Goal: Transaction & Acquisition: Subscribe to service/newsletter

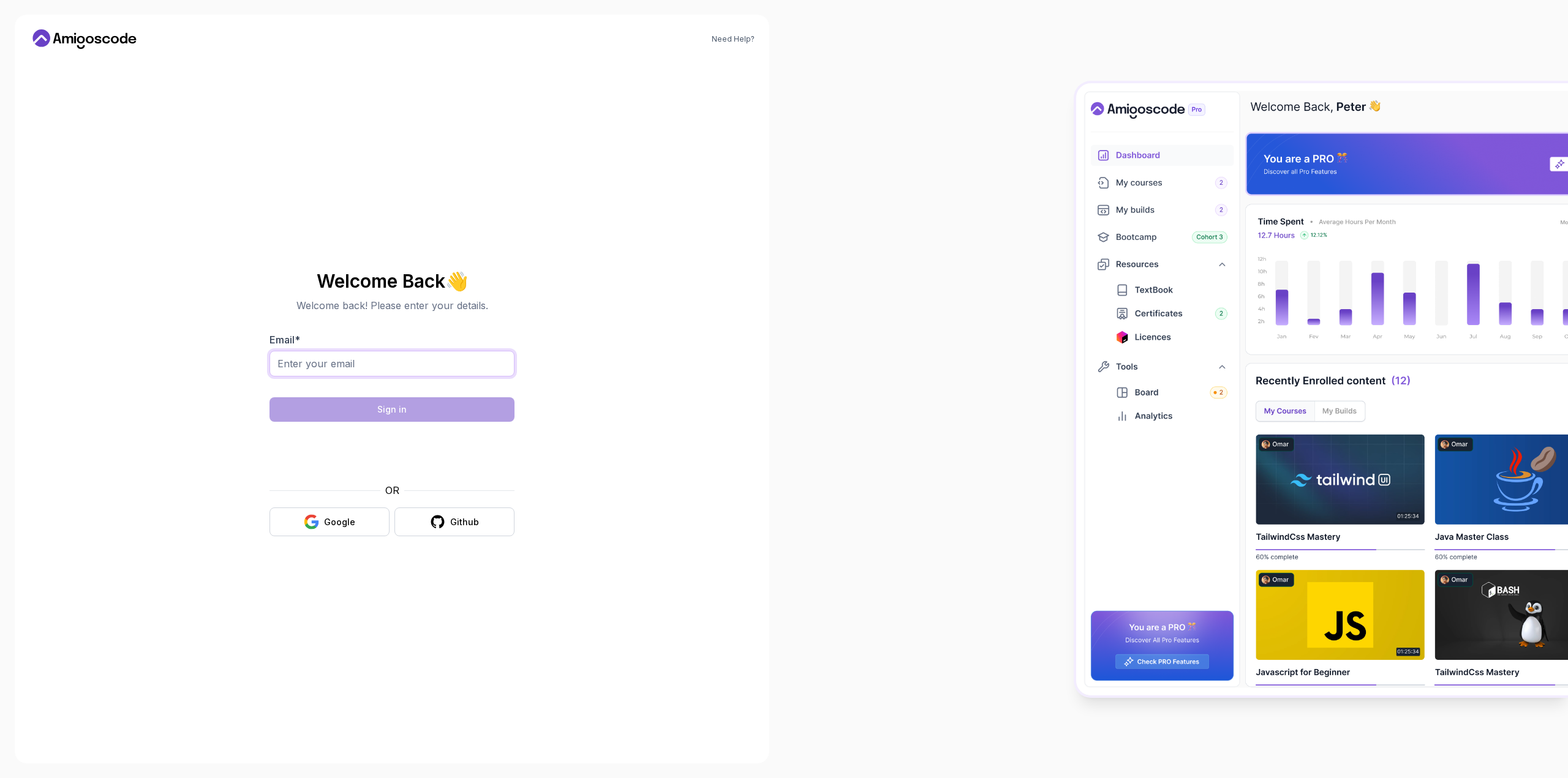
click at [384, 363] on input "Email *" at bounding box center [392, 363] width 245 height 26
type input "[EMAIL_ADDRESS][DOMAIN_NAME]"
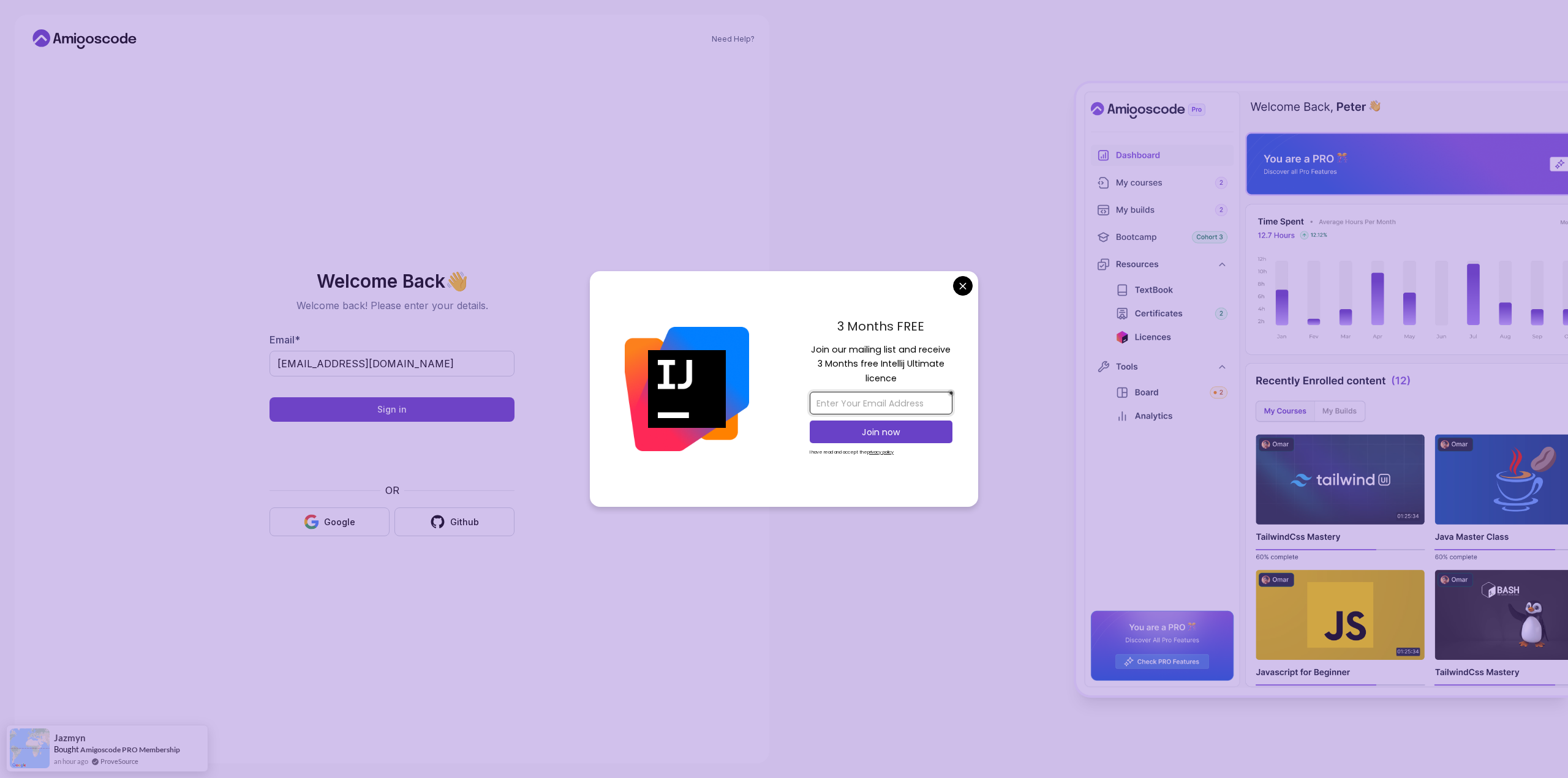
click at [876, 404] on input "email" at bounding box center [881, 403] width 143 height 23
type input "[EMAIL_ADDRESS][DOMAIN_NAME]"
click at [871, 442] on button "Join now" at bounding box center [881, 432] width 143 height 23
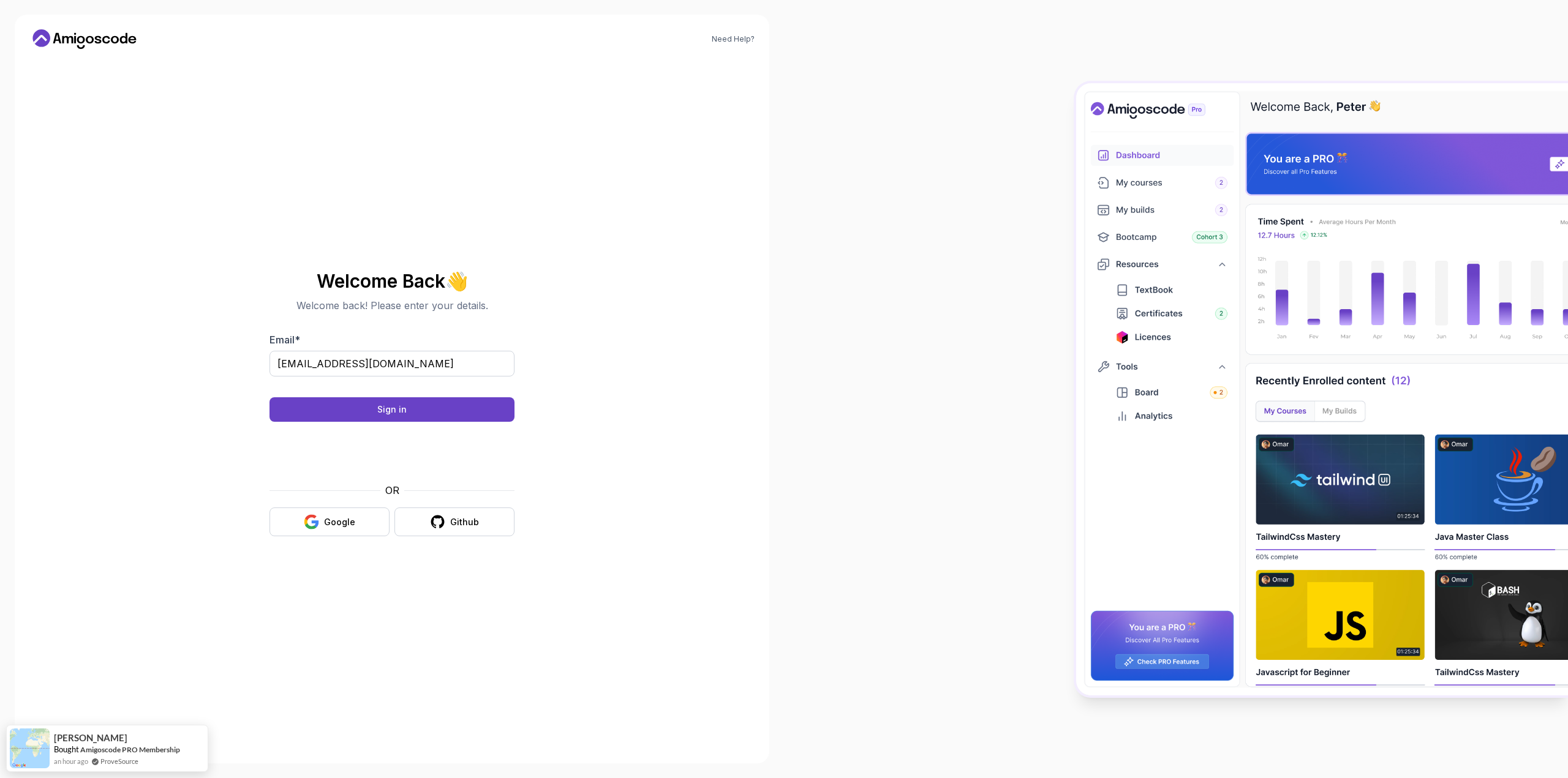
click at [879, 227] on body "Need Help? Welcome Back 👋 Welcome back! Please enter your details. Email * [EMA…" at bounding box center [784, 389] width 1568 height 778
click at [97, 35] on icon at bounding box center [84, 39] width 110 height 20
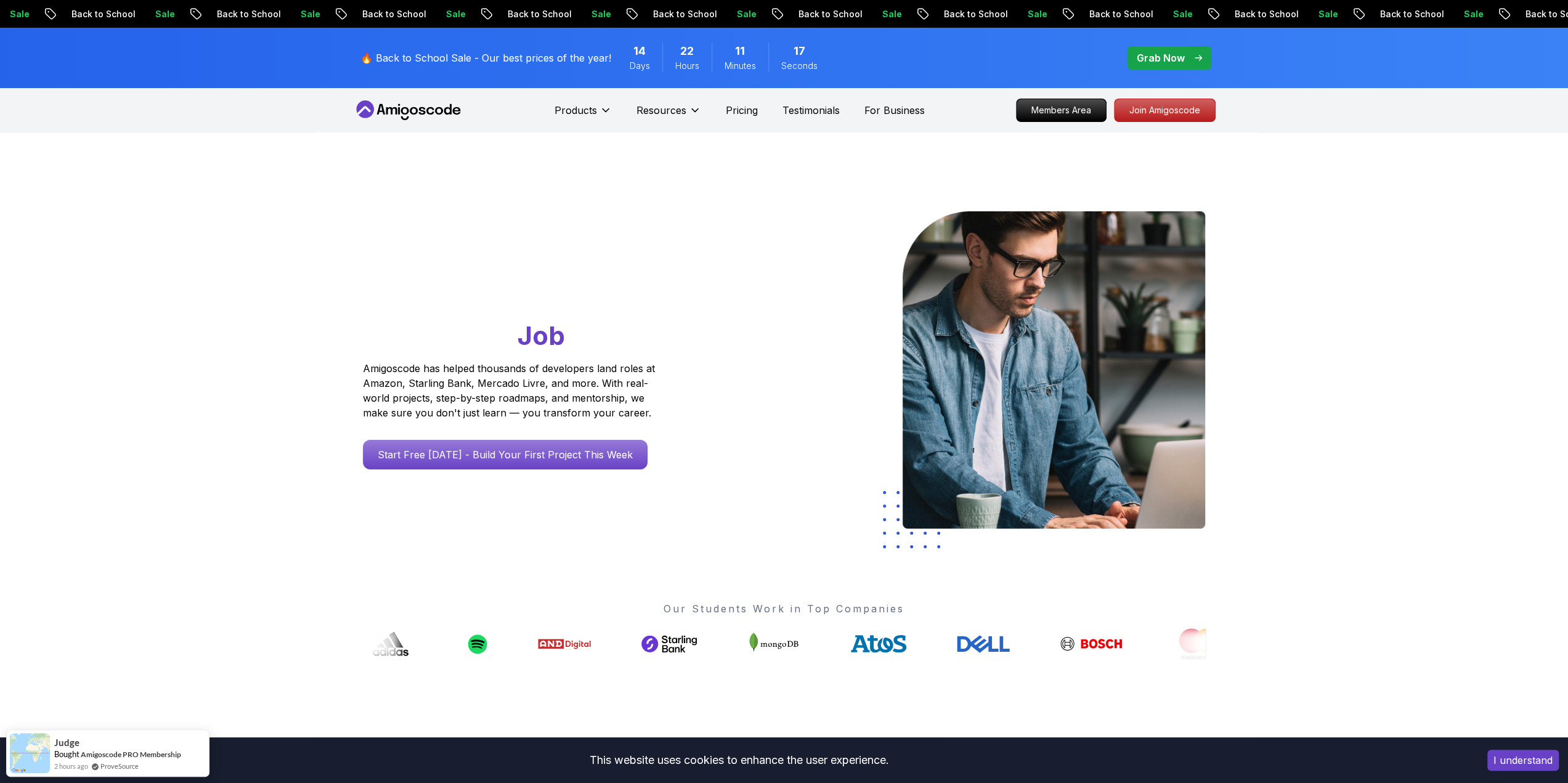
click at [378, 108] on icon at bounding box center [381, 109] width 8 height 11
